Goal: Check status: Check status

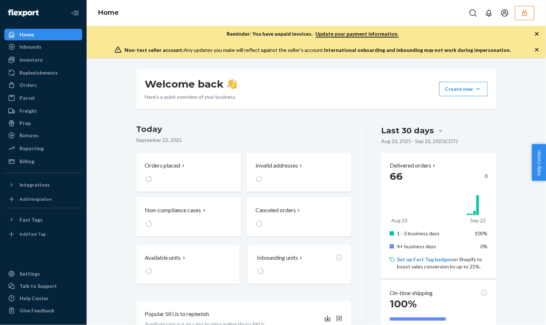
click at [523, 18] on button "button" at bounding box center [524, 13] width 19 height 14
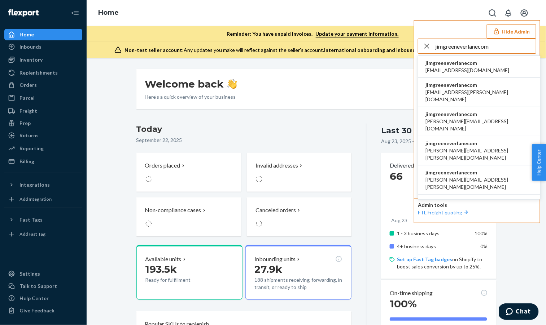
type input "jimgreeneverlanecom"
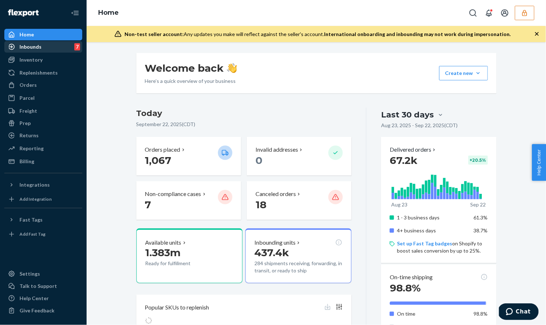
click at [42, 50] on div "Inbounds 7" at bounding box center [43, 47] width 76 height 10
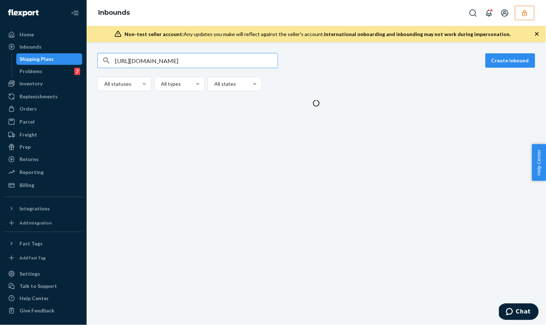
scroll to position [0, 538]
type input "[URL][DOMAIN_NAME]"
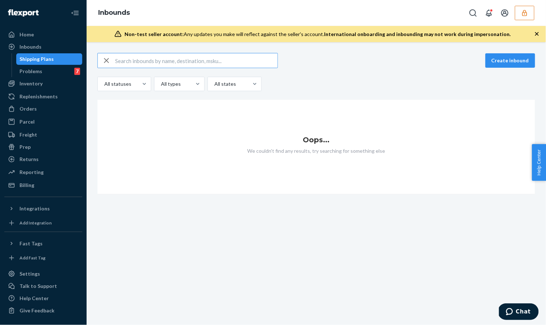
scroll to position [0, 0]
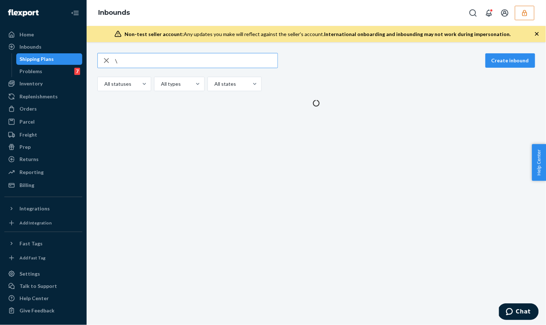
type input "\"
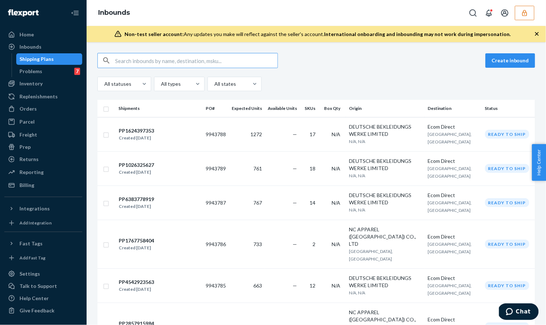
paste input "IT4310803760"
type input "IT4310803760"
